Goal: Task Accomplishment & Management: Use online tool/utility

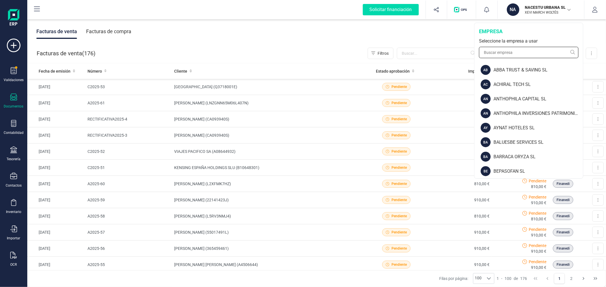
click at [535, 50] on input "text" at bounding box center [528, 52] width 99 height 11
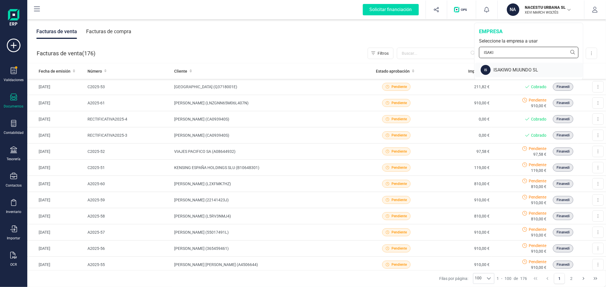
type input "ISAKI"
click at [533, 70] on div "ISAKIWO MUUNDO SL" at bounding box center [537, 70] width 89 height 7
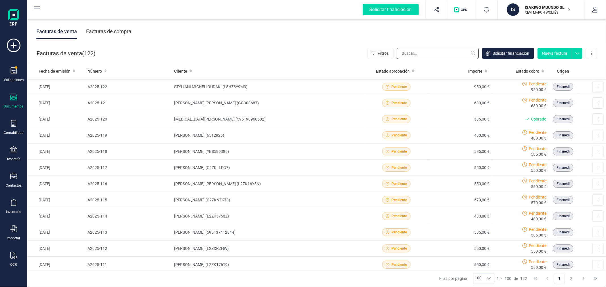
click at [428, 54] on input "text" at bounding box center [438, 53] width 82 height 11
click at [13, 125] on icon at bounding box center [13, 123] width 5 height 7
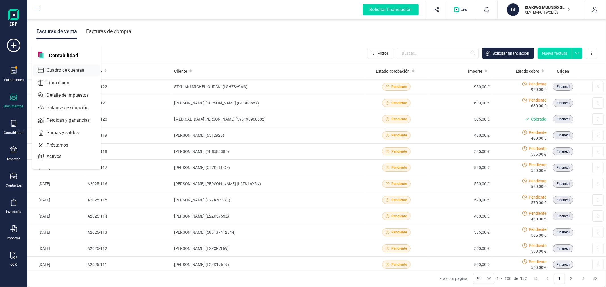
click at [72, 70] on span "Cuadro de cuentas" at bounding box center [69, 70] width 50 height 7
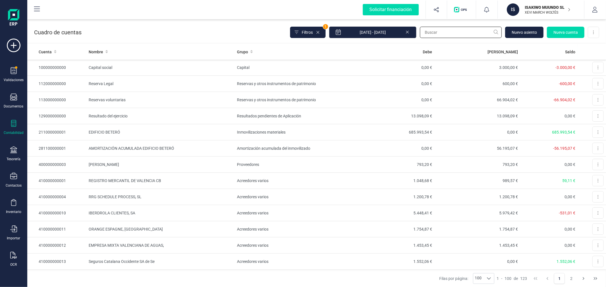
click at [455, 32] on input "text" at bounding box center [461, 32] width 82 height 11
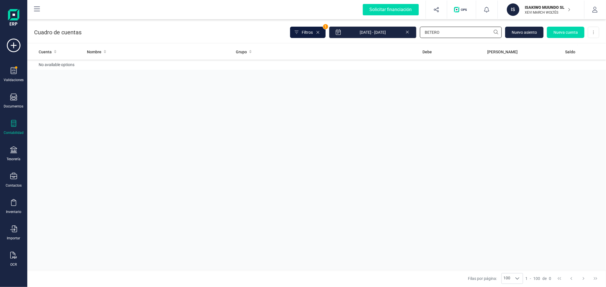
type input "BETERO"
click at [311, 31] on span "Filtros" at bounding box center [307, 33] width 11 height 6
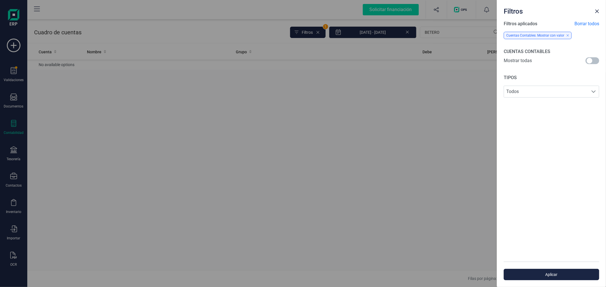
click at [591, 58] on span at bounding box center [592, 60] width 14 height 7
click at [552, 275] on span "Aplicar" at bounding box center [551, 275] width 82 height 6
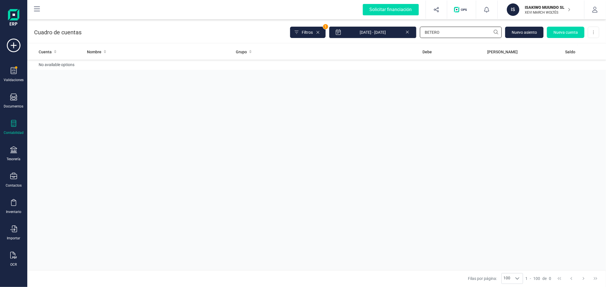
drag, startPoint x: 441, startPoint y: 30, endPoint x: 423, endPoint y: 34, distance: 17.7
click at [423, 34] on input "BETERO" at bounding box center [461, 32] width 82 height 11
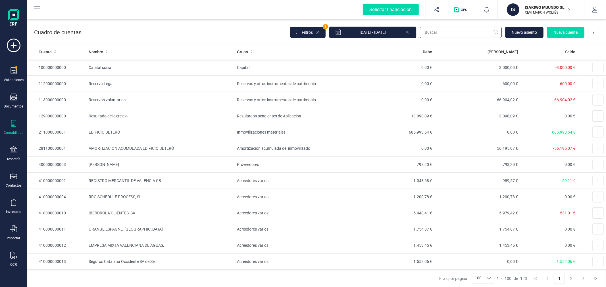
click at [432, 36] on input "text" at bounding box center [461, 32] width 82 height 11
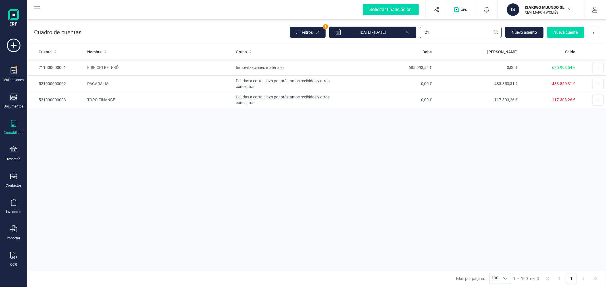
click at [448, 33] on input "21" at bounding box center [461, 32] width 82 height 11
type input "BETERÓ"
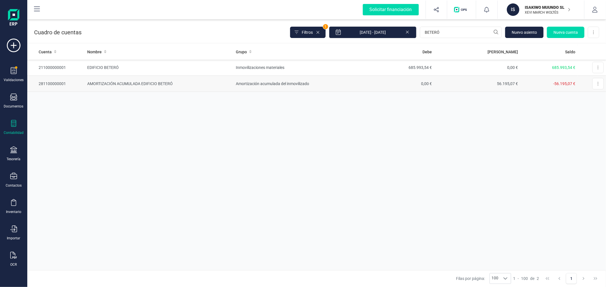
click at [282, 89] on td "Amortización acumulada del inmovilizado" at bounding box center [290, 84] width 114 height 16
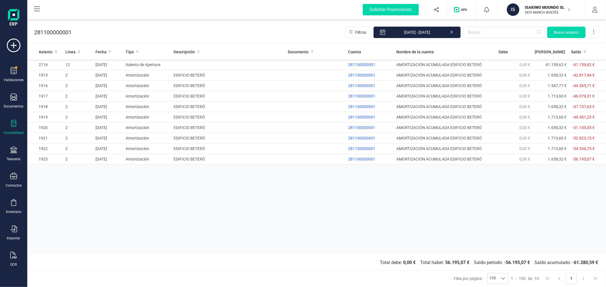
click at [13, 125] on icon at bounding box center [13, 123] width 7 height 7
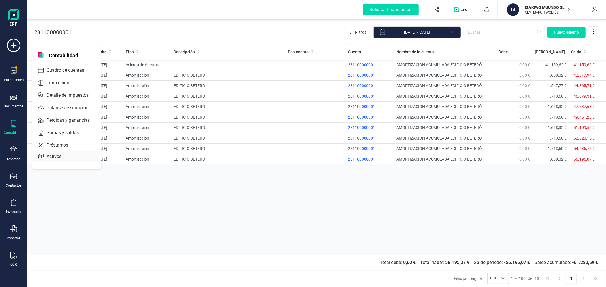
click at [65, 155] on span "Activos" at bounding box center [57, 156] width 27 height 7
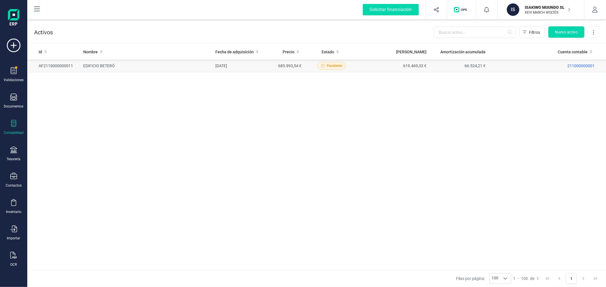
click at [214, 63] on td "[DATE]" at bounding box center [241, 66] width 56 height 13
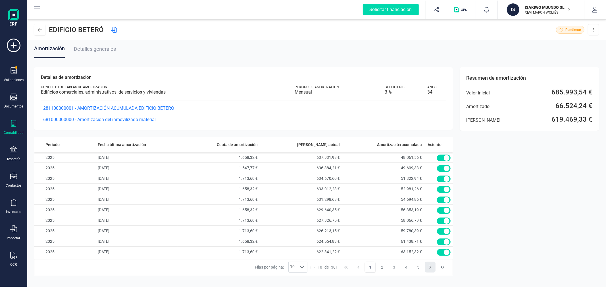
click at [430, 266] on icon "Next Page" at bounding box center [430, 267] width 5 height 5
click at [15, 126] on icon at bounding box center [13, 123] width 7 height 7
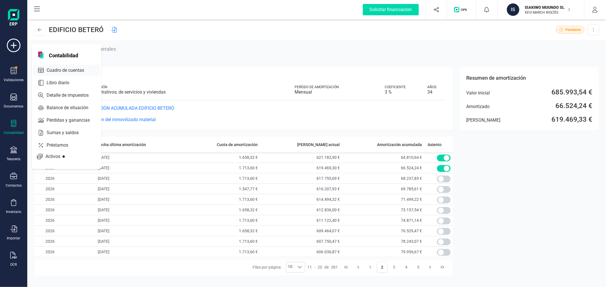
click at [68, 71] on span "Cuadro de cuentas" at bounding box center [69, 70] width 50 height 7
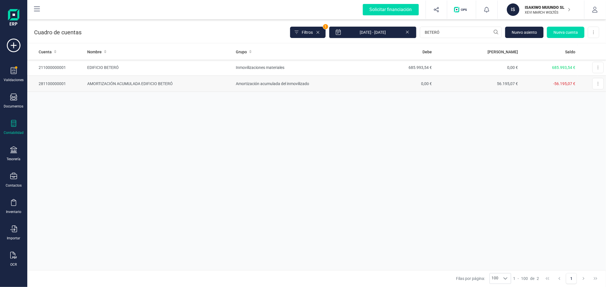
click at [285, 86] on td "Amortización acumulada del inmovilizado" at bounding box center [290, 84] width 114 height 16
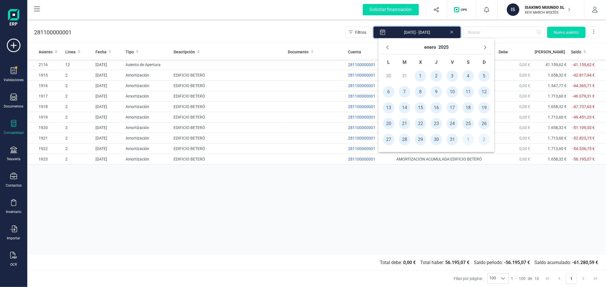
click at [432, 35] on input "[DATE] - [DATE]" at bounding box center [416, 32] width 87 height 12
drag, startPoint x: 317, startPoint y: 34, endPoint x: 340, endPoint y: 34, distance: 22.4
click at [318, 34] on div "281100000001 Filtros [DATE] - [DATE] [GEOGRAPHIC_DATA]" at bounding box center [316, 31] width 578 height 23
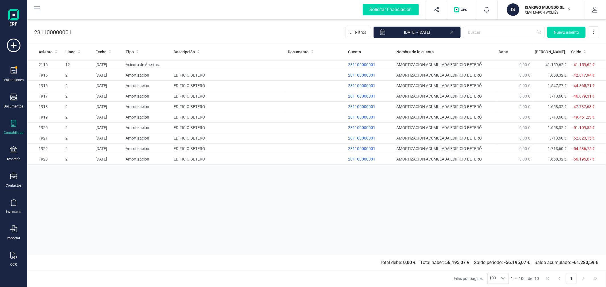
click at [452, 31] on icon at bounding box center [451, 32] width 5 height 6
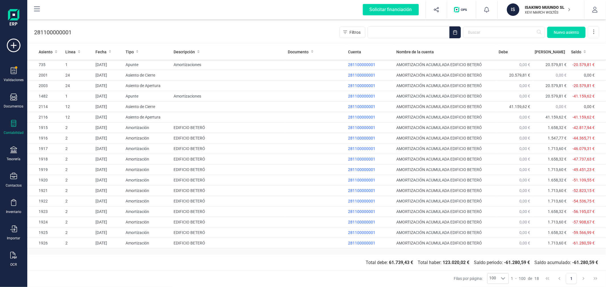
click at [550, 8] on p "ISAKIWO MUUNDO SL" at bounding box center [547, 8] width 45 height 6
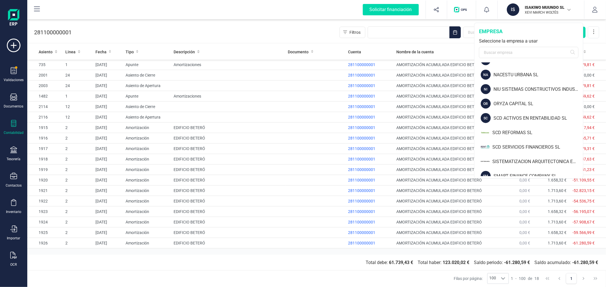
scroll to position [596, 0]
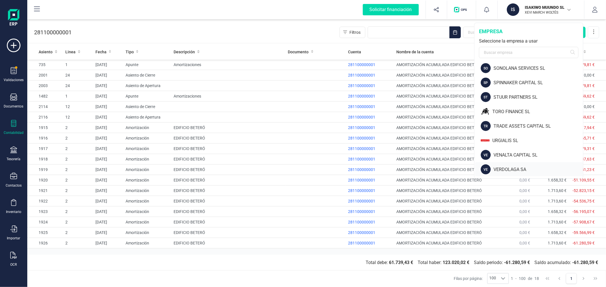
click at [505, 168] on div "VERDOLAGA SA" at bounding box center [537, 169] width 89 height 7
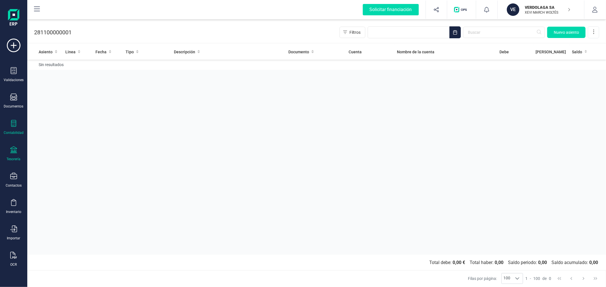
click at [8, 153] on div "Tesorería" at bounding box center [13, 154] width 23 height 15
click at [49, 120] on span "Cartera" at bounding box center [57, 121] width 27 height 7
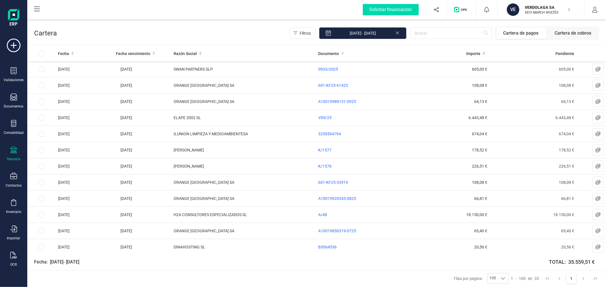
click at [12, 151] on icon at bounding box center [13, 150] width 7 height 7
click at [62, 97] on span "Cuentas bancarias" at bounding box center [69, 96] width 50 height 7
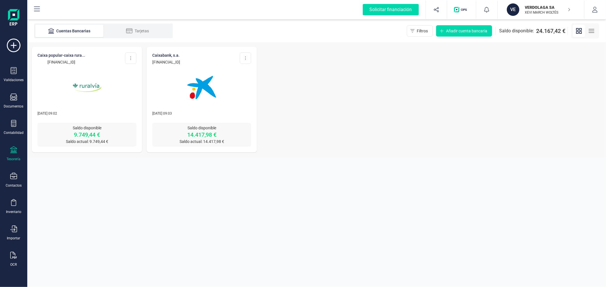
click at [12, 151] on icon at bounding box center [13, 150] width 7 height 7
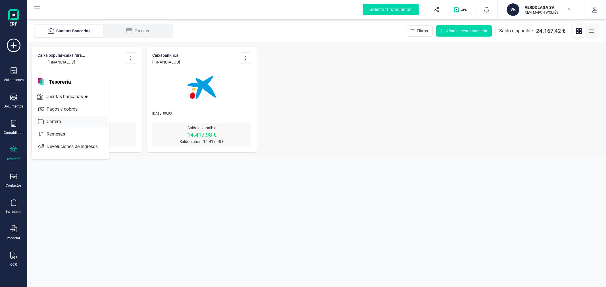
click at [65, 120] on span "Cartera" at bounding box center [57, 121] width 27 height 7
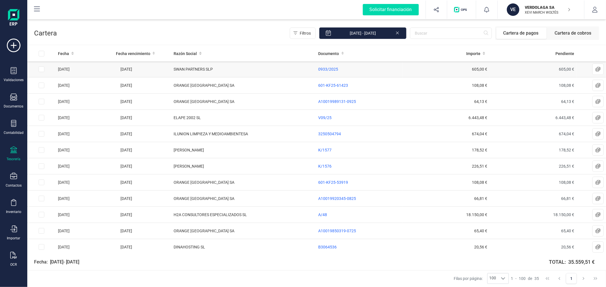
click at [41, 70] on input "Row Selected a2d5a2cc-78fd-433c-ad80-668c3a55bd5f" at bounding box center [42, 69] width 6 height 6
checkbox input "true"
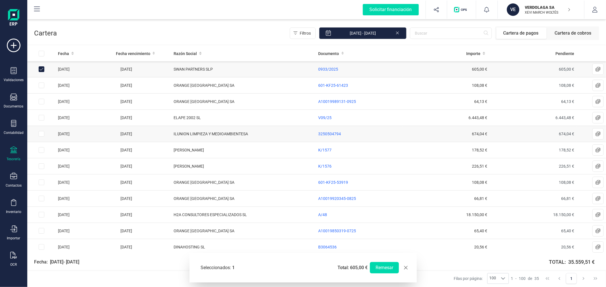
click at [42, 133] on input "Row Selected fe38843b-0dae-4e6d-a462-2a66ad9906eb" at bounding box center [42, 134] width 6 height 6
checkbox input "true"
click at [386, 266] on button "Remesar" at bounding box center [384, 267] width 29 height 11
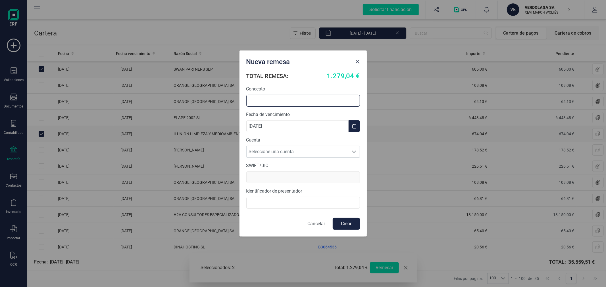
click at [290, 100] on input "text" at bounding box center [303, 101] width 114 height 12
type input "REMESA PROVEEDORES"
click at [286, 149] on span "Seleccione una cuenta" at bounding box center [297, 151] width 102 height 11
click at [285, 175] on li "[FINANCIAL_ID]" at bounding box center [303, 177] width 114 height 11
type input "[SWIFT_CODE]"
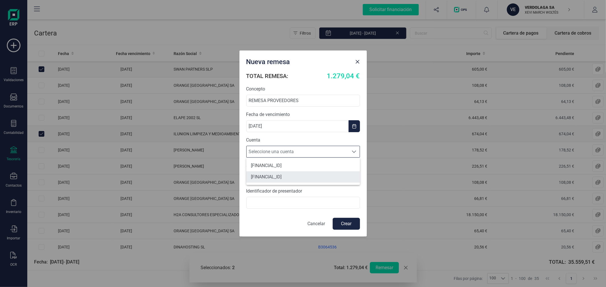
type input "A46102257"
click at [344, 225] on button "Crear" at bounding box center [346, 224] width 27 height 12
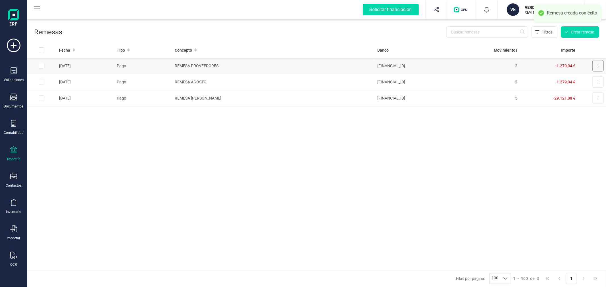
click at [597, 65] on icon at bounding box center [597, 66] width 1 height 5
click at [574, 80] on span "Descargar SEPA" at bounding box center [584, 80] width 28 height 6
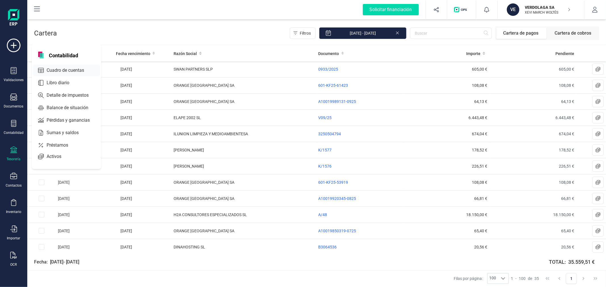
click at [64, 71] on span "Cuadro de cuentas" at bounding box center [69, 70] width 50 height 7
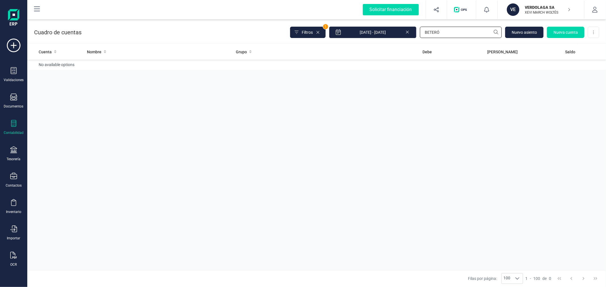
click at [440, 32] on input "BETERÓ" at bounding box center [461, 32] width 82 height 11
type input "lyr"
click at [436, 67] on td "621,08 €" at bounding box center [477, 68] width 86 height 16
